Goal: Check status: Check status

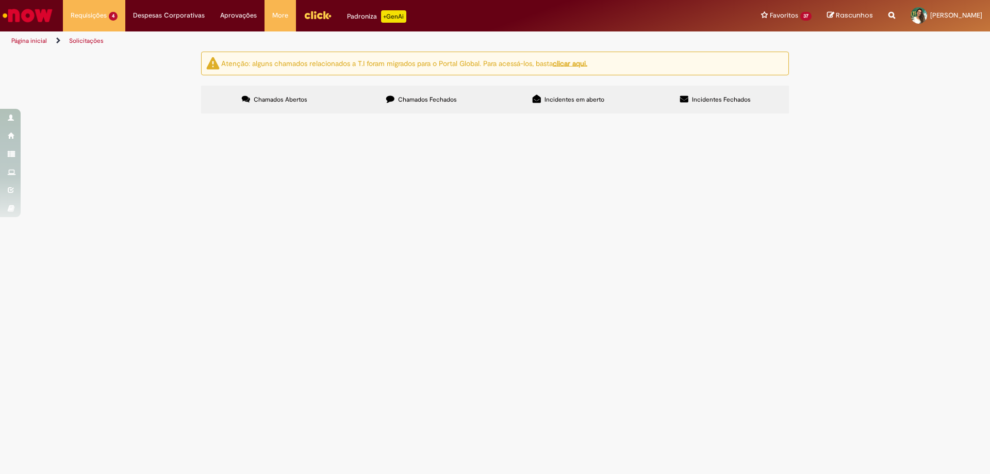
click at [0, 0] on span "Favor desboquear, PDV ok na RF" at bounding box center [0, 0] width 0 height 0
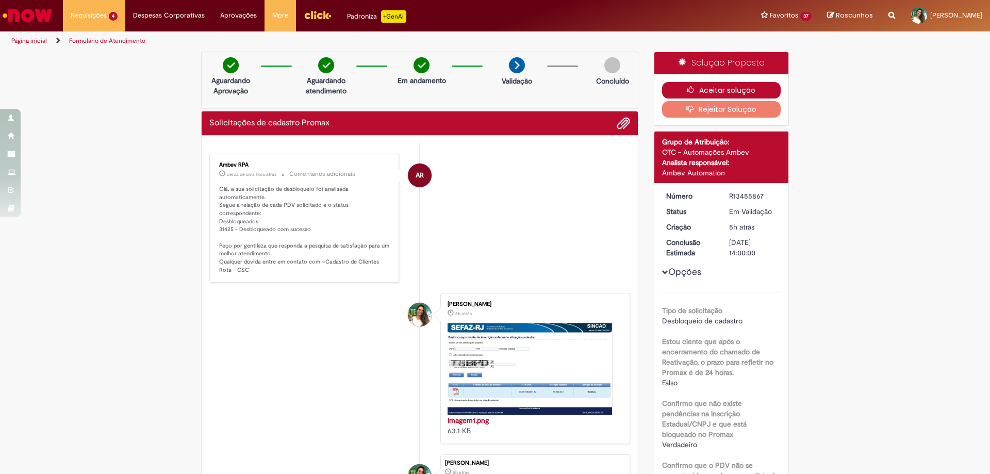
click at [711, 92] on button "Aceitar solução" at bounding box center [721, 90] width 119 height 16
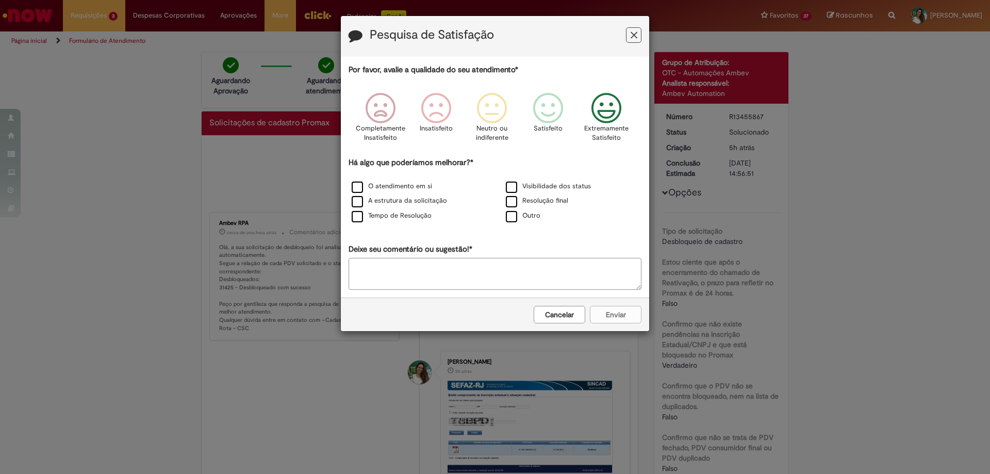
click at [603, 108] on icon "Feedback" at bounding box center [606, 108] width 39 height 31
click at [512, 191] on label "Visibilidade dos status" at bounding box center [548, 186] width 85 height 10
click at [620, 319] on button "Enviar" at bounding box center [616, 315] width 52 height 18
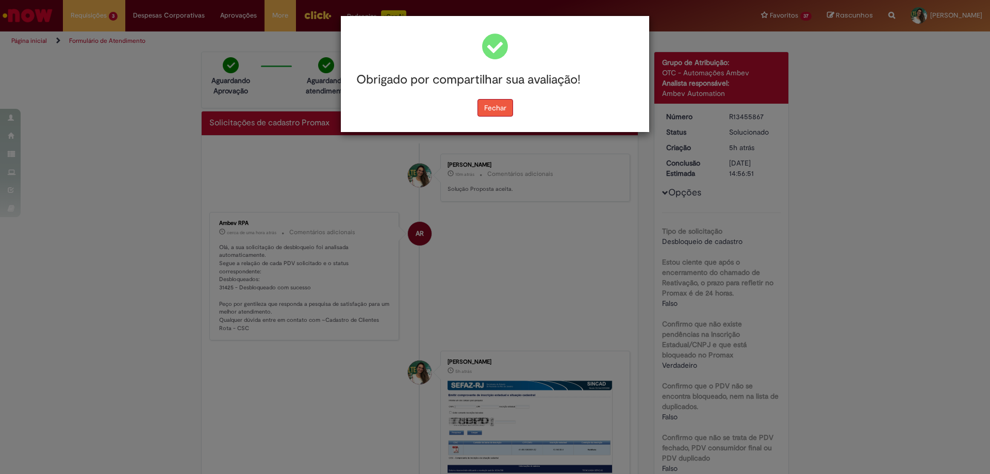
click at [486, 111] on button "Fechar" at bounding box center [495, 108] width 36 height 18
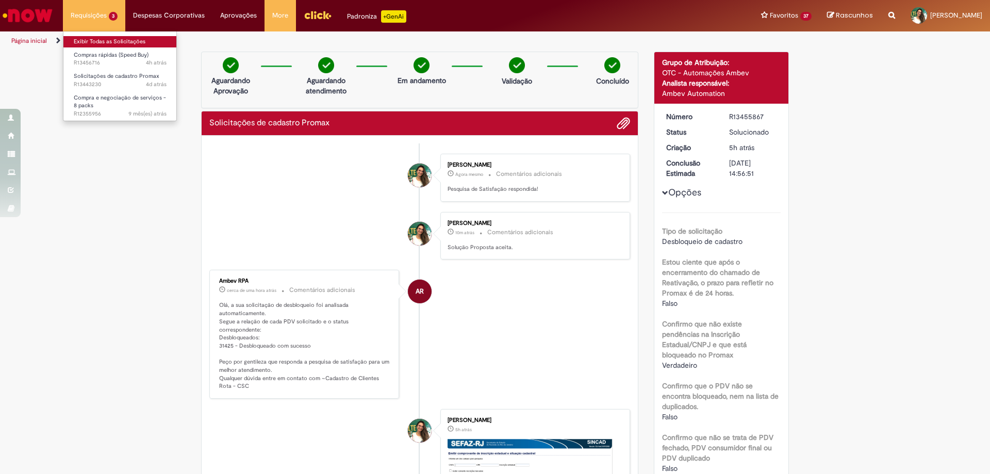
click at [92, 43] on link "Exibir Todas as Solicitações" at bounding box center [119, 41] width 113 height 11
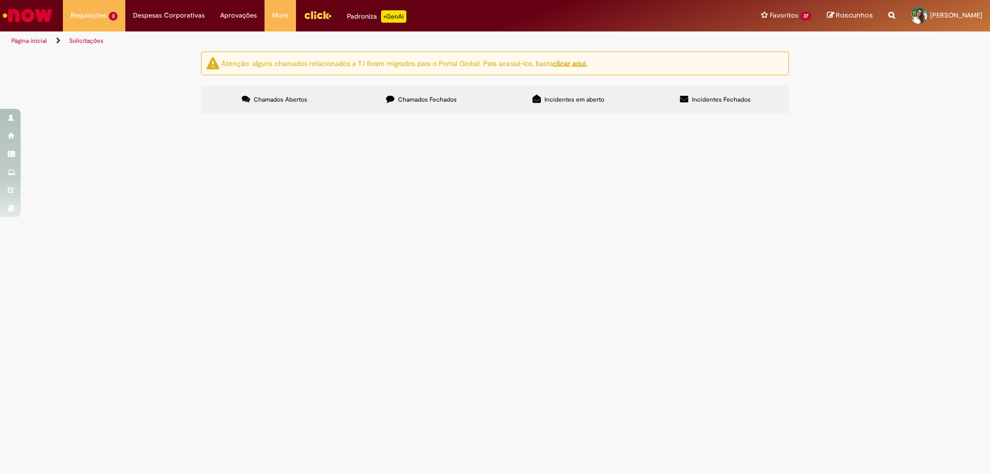
drag, startPoint x: 214, startPoint y: 182, endPoint x: 594, endPoint y: 239, distance: 384.5
click at [0, 0] on tbody "R13456716 Compras rápidas (Speed Buy) Pedido manutenção mensal SQUAIR ago/2025 …" at bounding box center [0, 0] width 0 height 0
click at [0, 0] on td "Solicito a criação de contrato referente a transporte e destinação de resíduos …" at bounding box center [0, 0] width 0 height 0
click at [642, 329] on main "Solicitações Atenção: alguns chamados relacionados a T.I foram migrados para o …" at bounding box center [495, 262] width 990 height 423
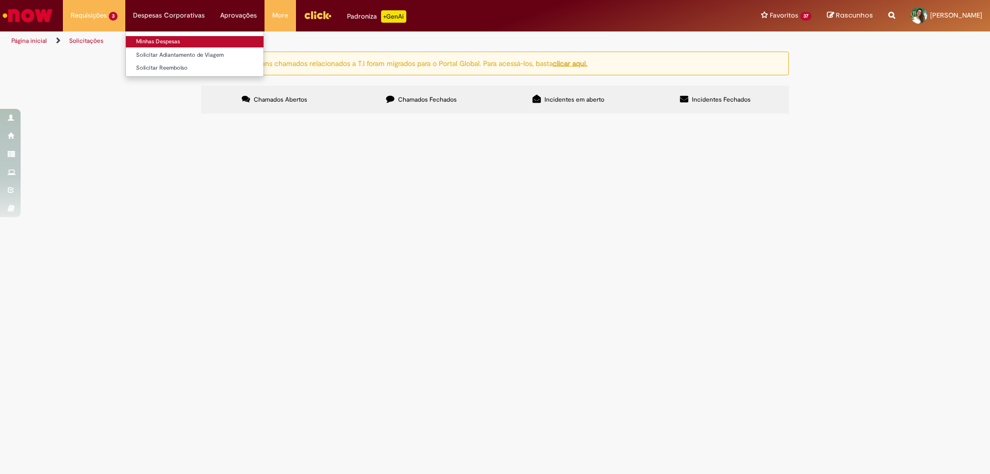
click at [166, 42] on link "Minhas Despesas" at bounding box center [195, 41] width 138 height 11
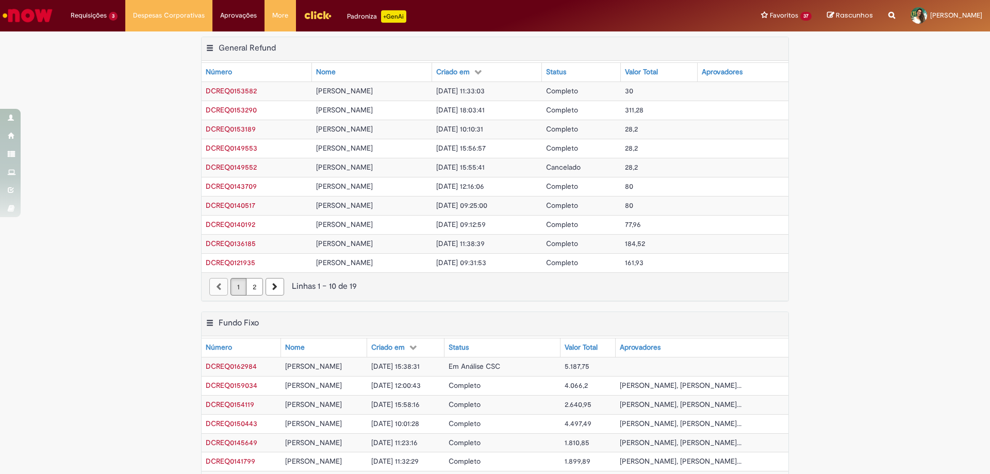
click at [491, 367] on span "Em Análise CSC" at bounding box center [474, 365] width 52 height 9
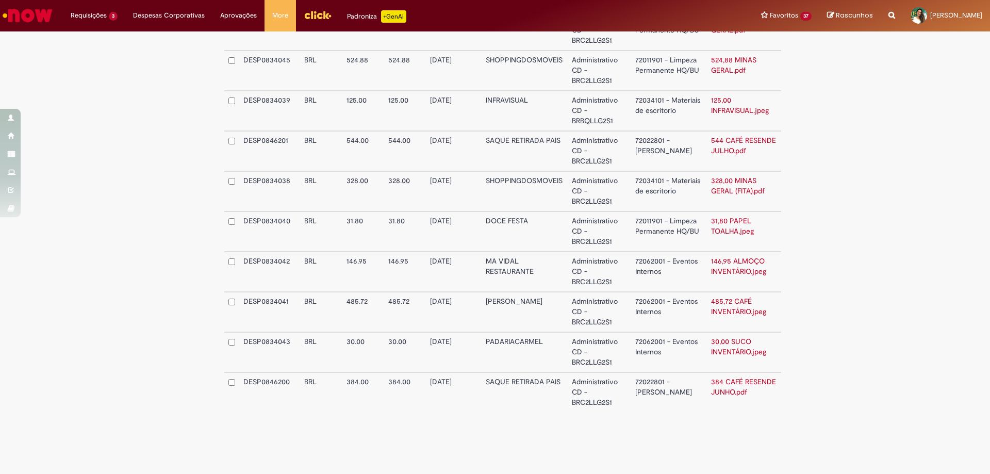
scroll to position [492, 0]
